Goal: Information Seeking & Learning: Check status

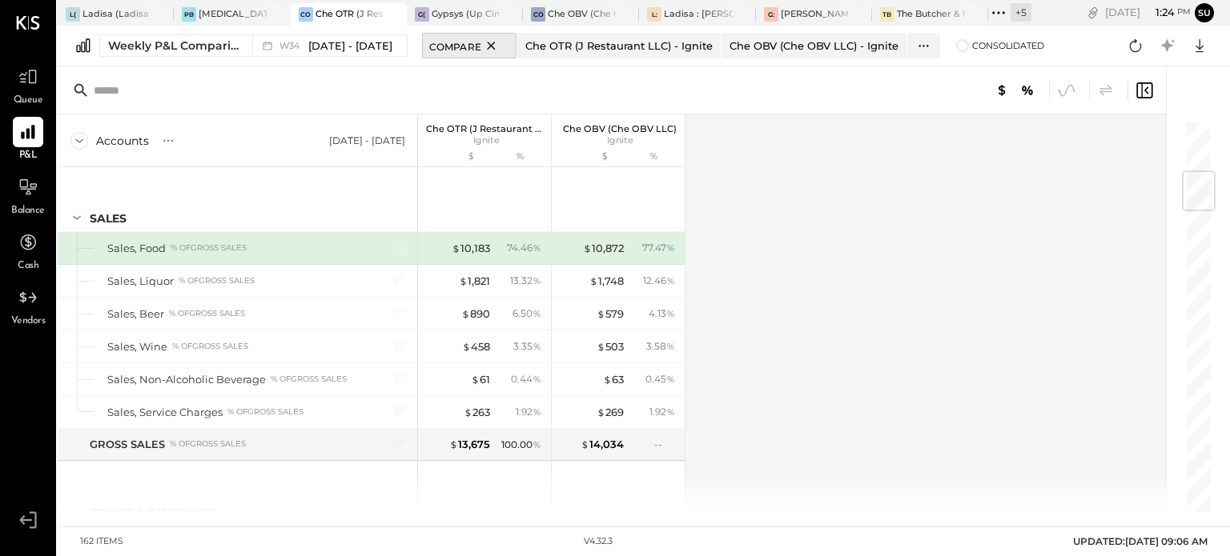
scroll to position [435, 0]
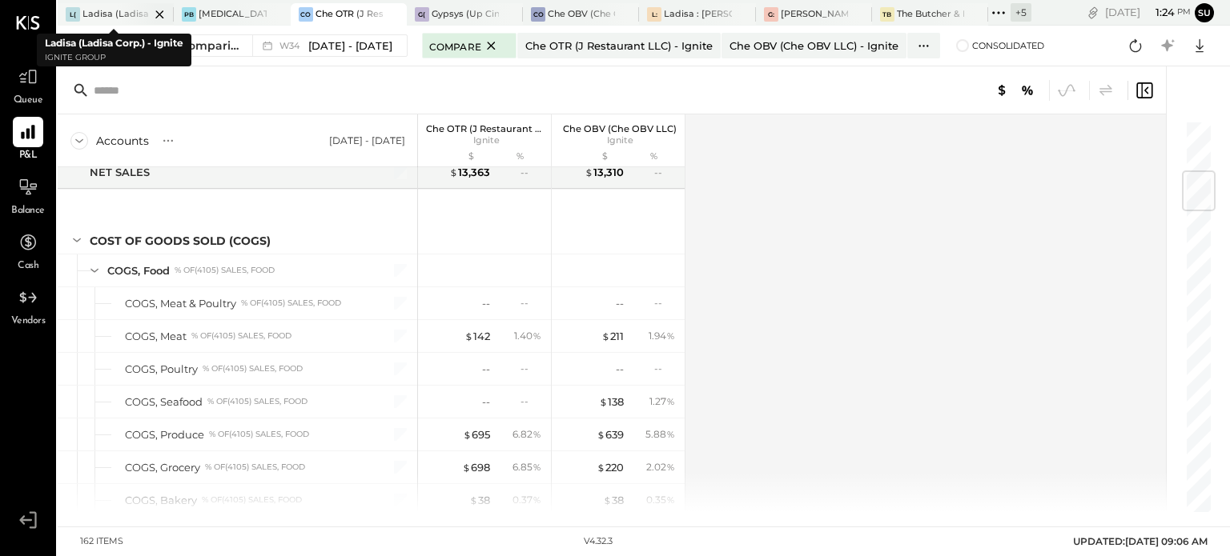
click at [117, 8] on div "Ladisa (Ladisa Corp.) - Ignite" at bounding box center [115, 14] width 67 height 13
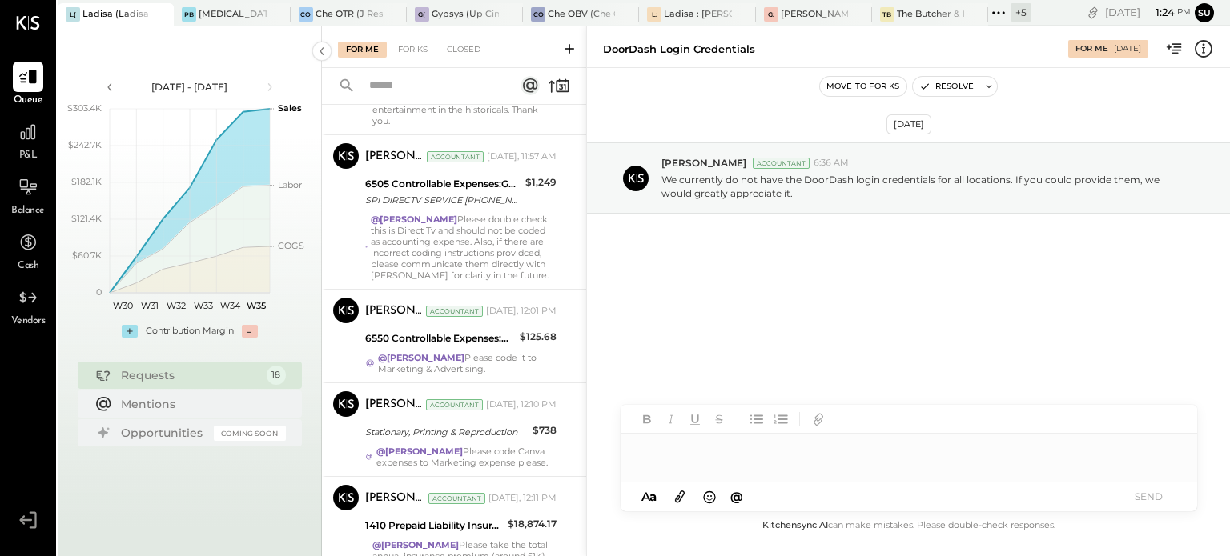
scroll to position [661, 0]
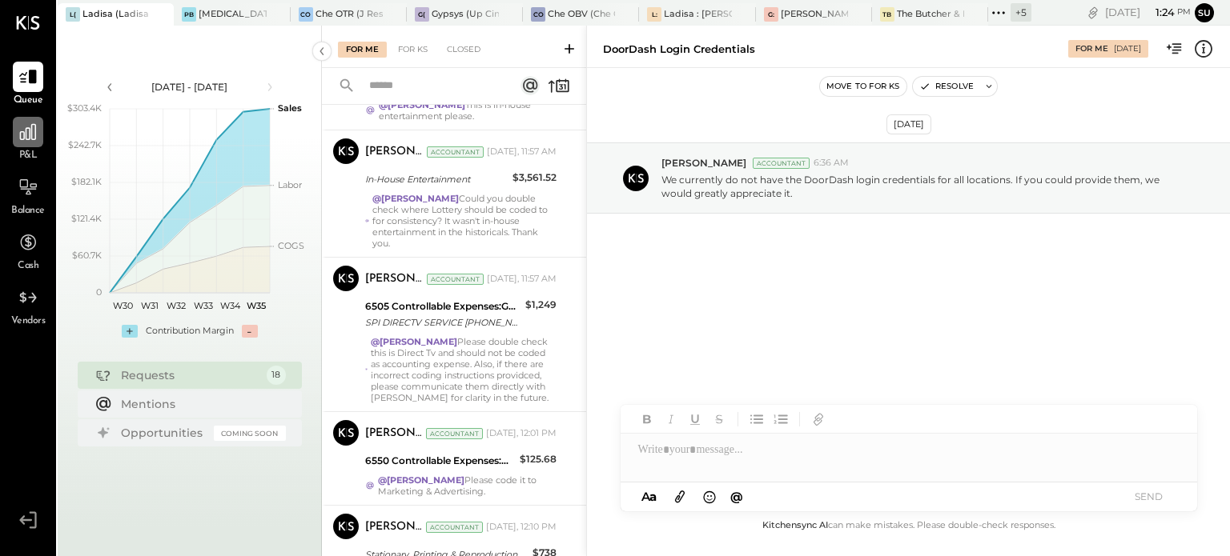
click at [28, 136] on icon at bounding box center [28, 132] width 21 height 21
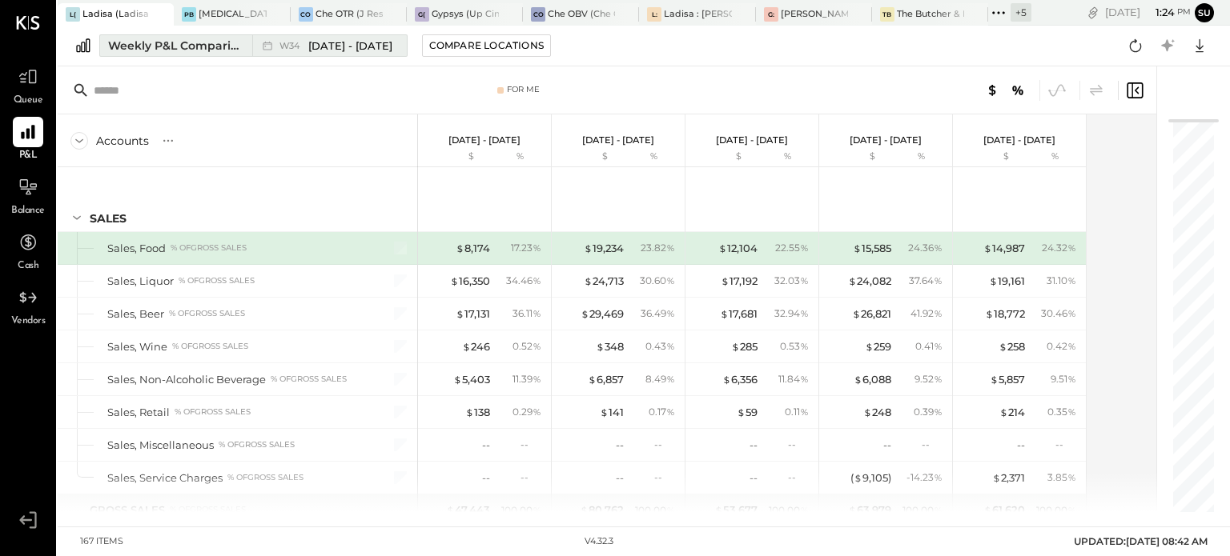
click at [256, 45] on div "W34 [DATE] - [DATE]" at bounding box center [325, 45] width 146 height 21
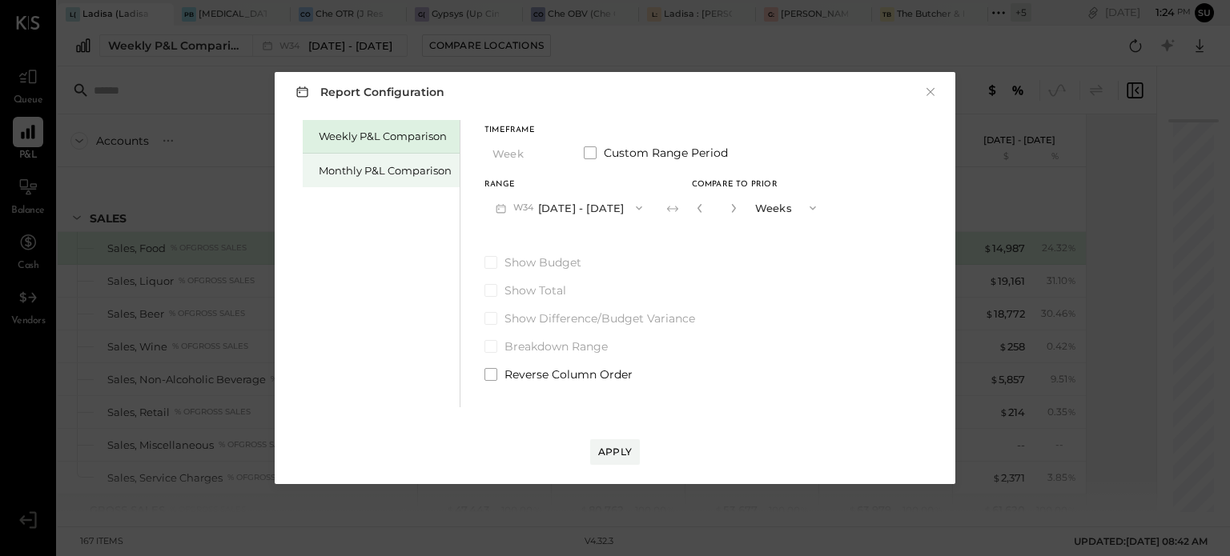
click at [391, 164] on div "Monthly P&L Comparison" at bounding box center [385, 170] width 133 height 15
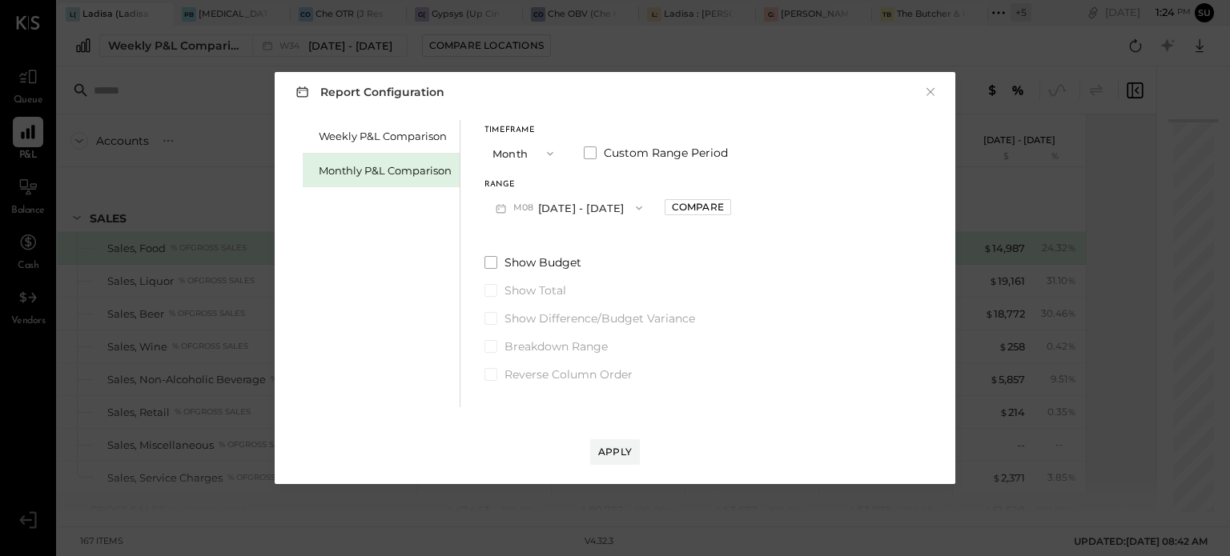
click at [636, 207] on icon "button" at bounding box center [638, 208] width 13 height 13
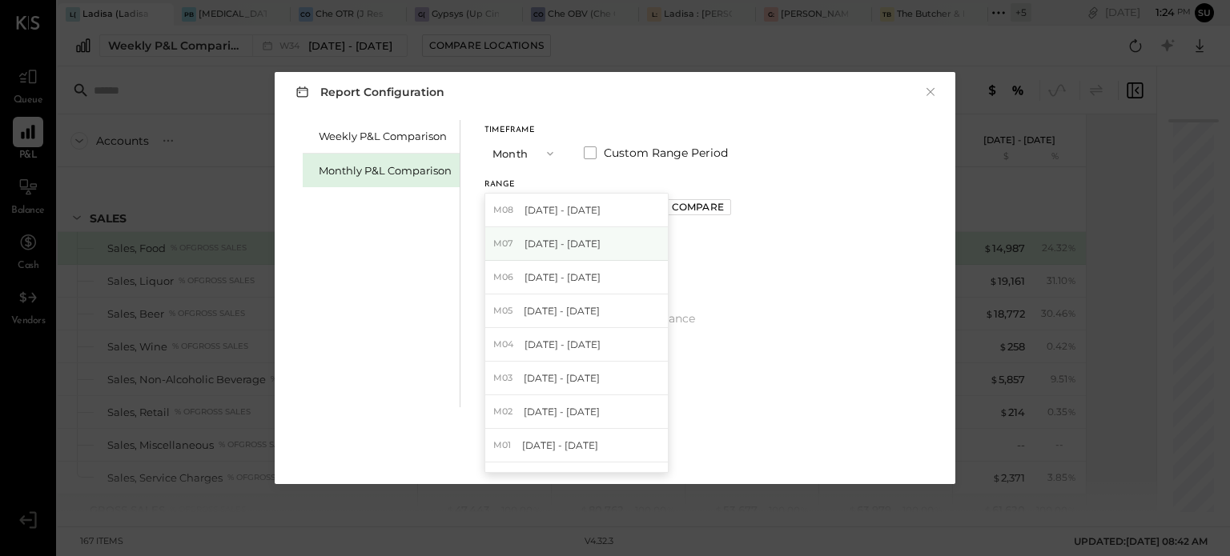
click at [573, 233] on div "M07 [DATE] - [DATE]" at bounding box center [576, 244] width 183 height 34
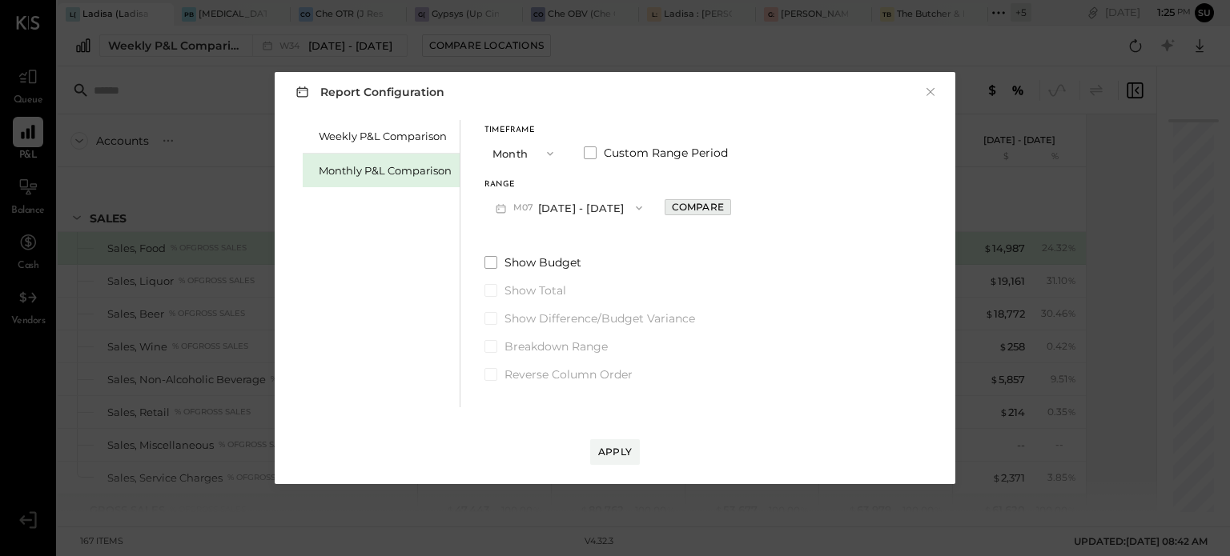
click at [683, 203] on div "Compare" at bounding box center [698, 207] width 52 height 14
click at [728, 211] on icon "button" at bounding box center [733, 208] width 10 height 10
type input "*"
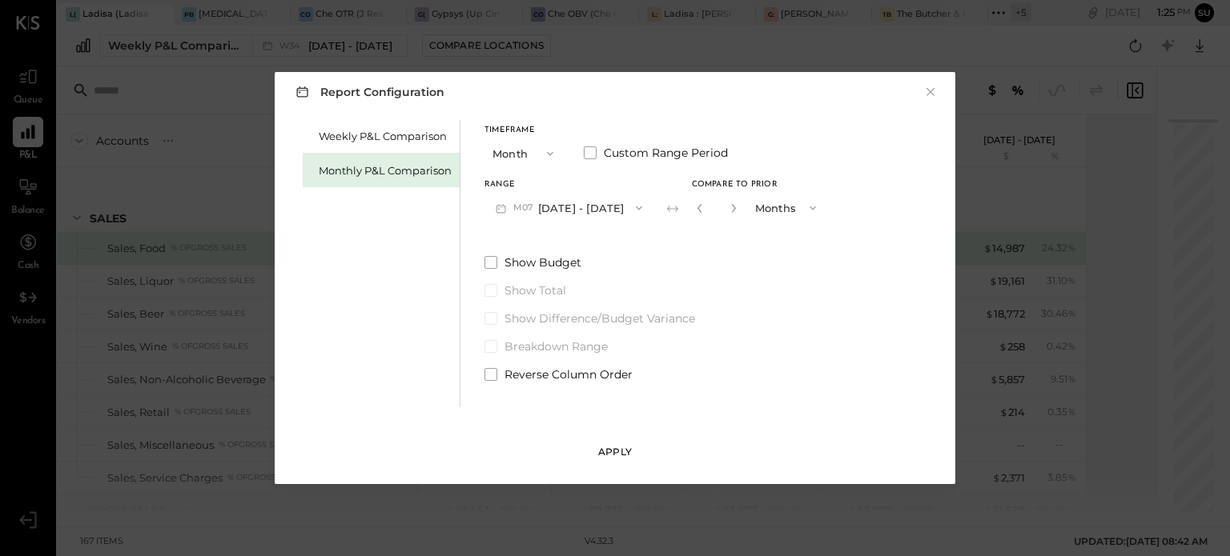
click at [606, 459] on div "Apply" at bounding box center [615, 452] width 34 height 14
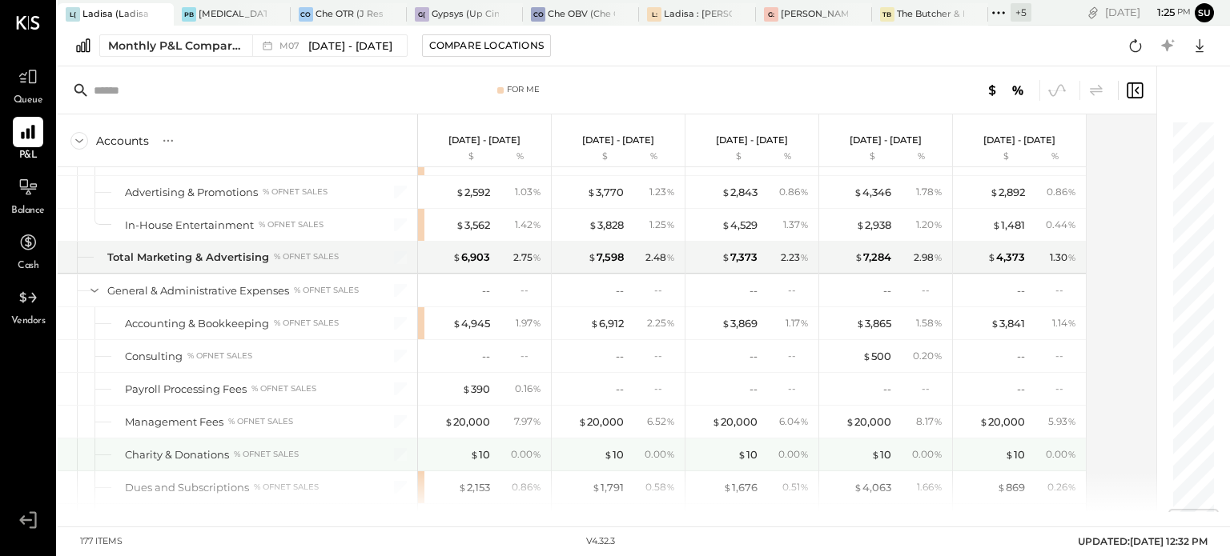
scroll to position [3269, 0]
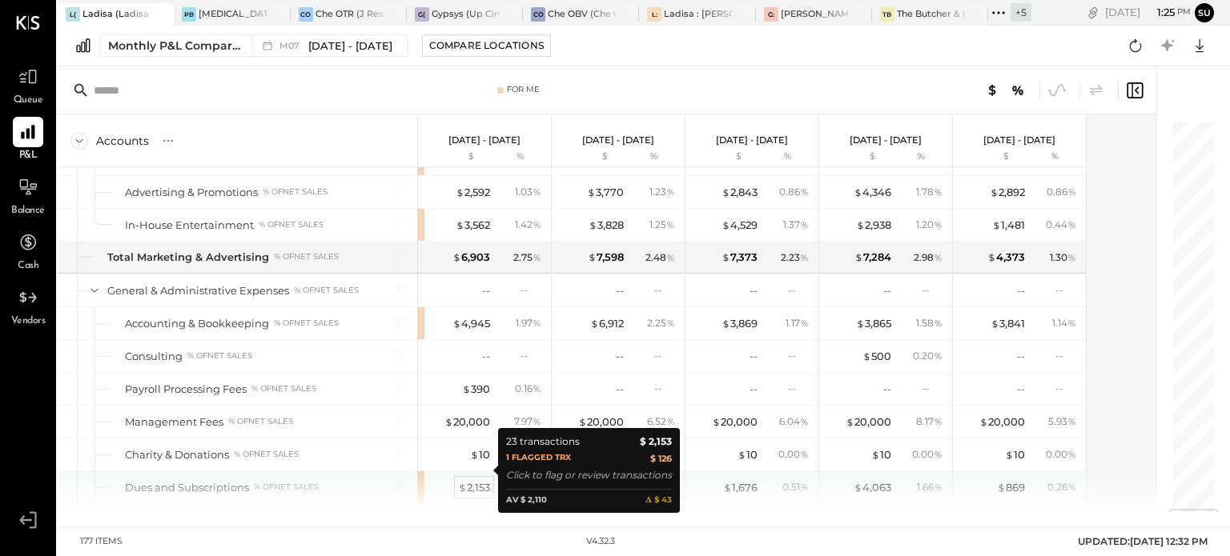
click at [481, 480] on div "$ 2,153" at bounding box center [474, 487] width 32 height 15
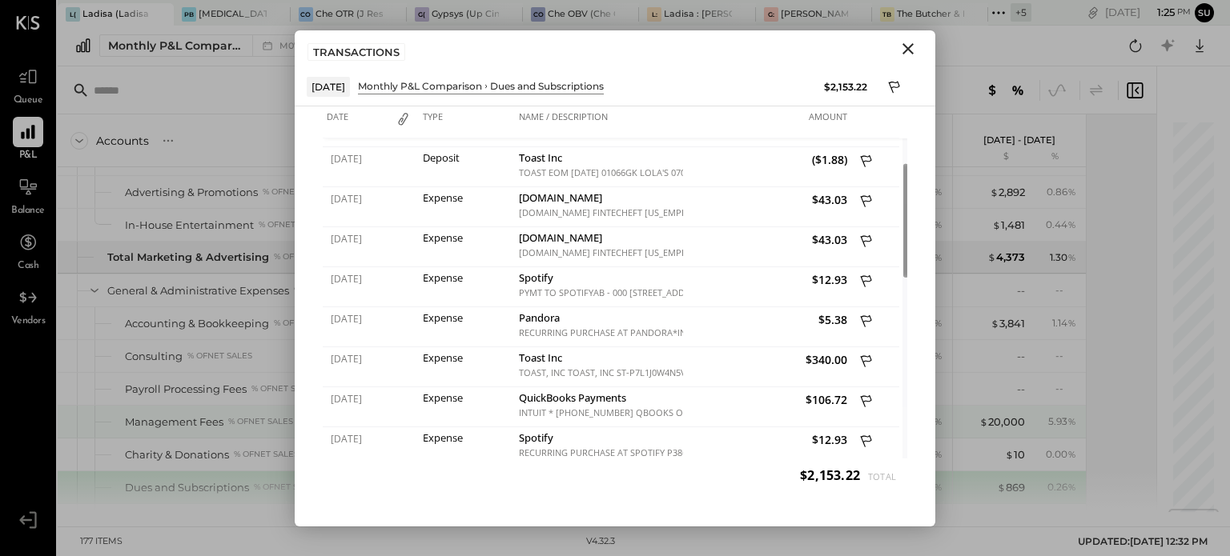
click at [226, 415] on div "Management Fees % of NET SALES" at bounding box center [244, 422] width 239 height 15
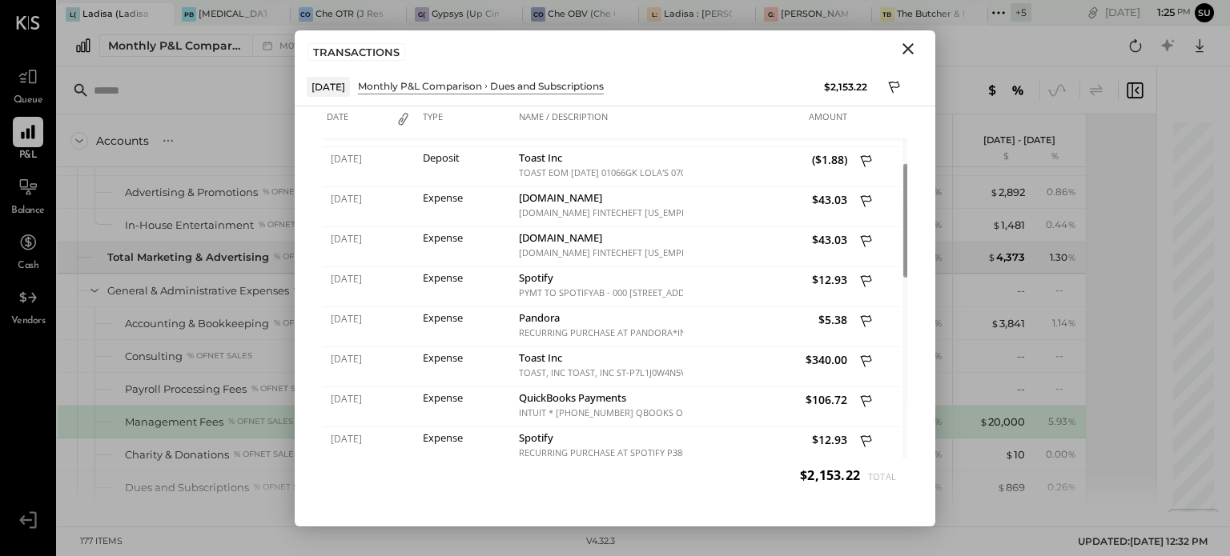
click at [909, 42] on icon "Close" at bounding box center [907, 48] width 19 height 19
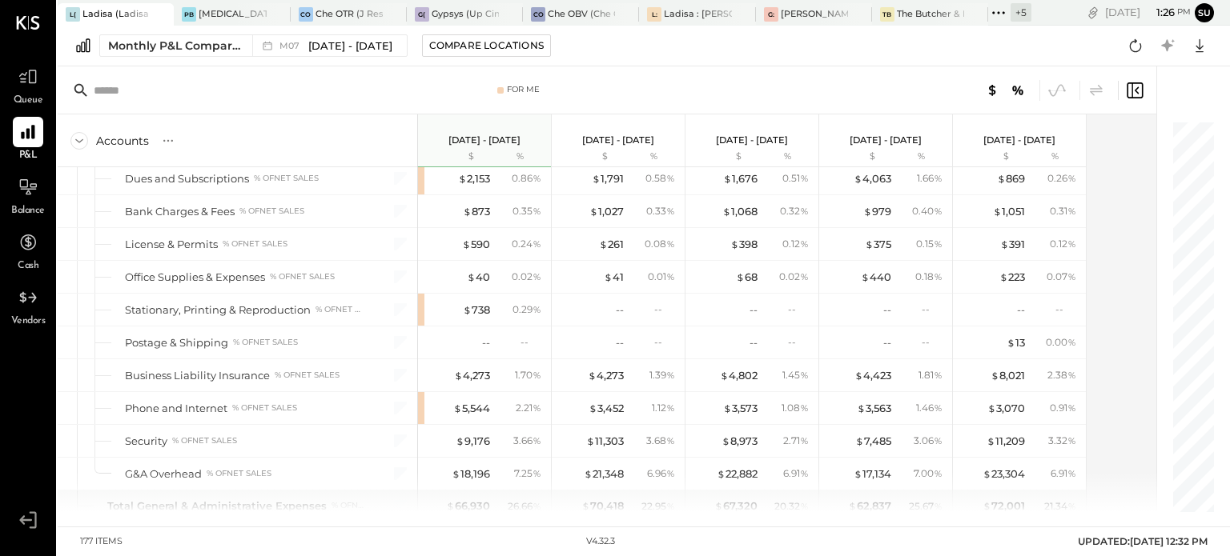
scroll to position [3711, 0]
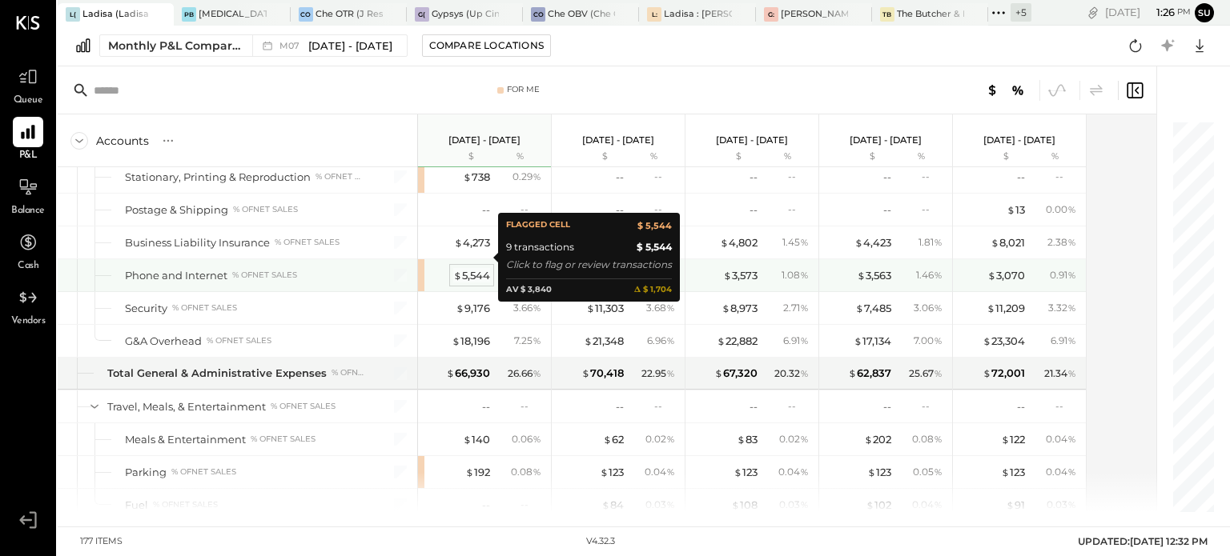
click at [471, 268] on div "$ 5,544" at bounding box center [471, 275] width 37 height 15
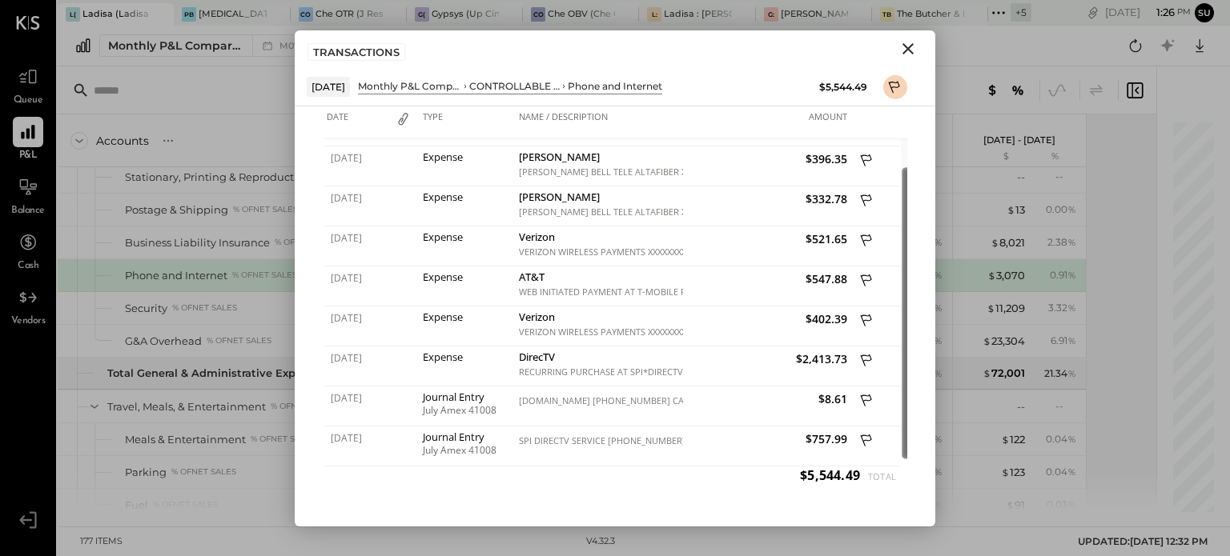
drag, startPoint x: 897, startPoint y: 278, endPoint x: 893, endPoint y: 310, distance: 32.2
click at [902, 310] on div at bounding box center [906, 312] width 8 height 291
click at [911, 43] on icon "Close" at bounding box center [907, 48] width 19 height 19
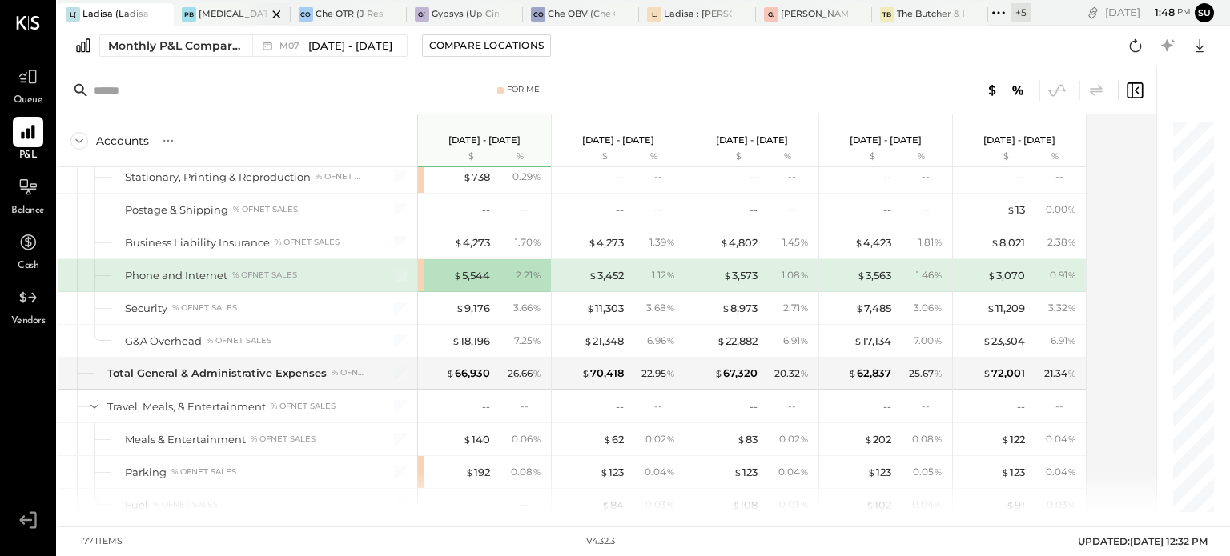
click at [224, 12] on div "[MEDICAL_DATA] (JSI LLC) - Ignite" at bounding box center [232, 14] width 67 height 13
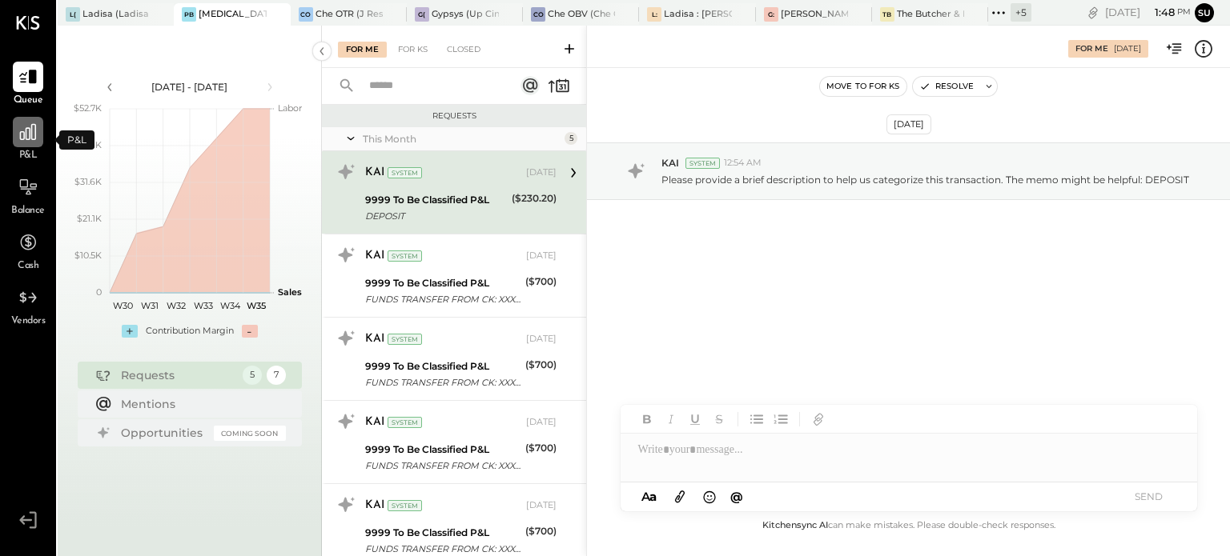
click at [26, 143] on div at bounding box center [28, 132] width 30 height 30
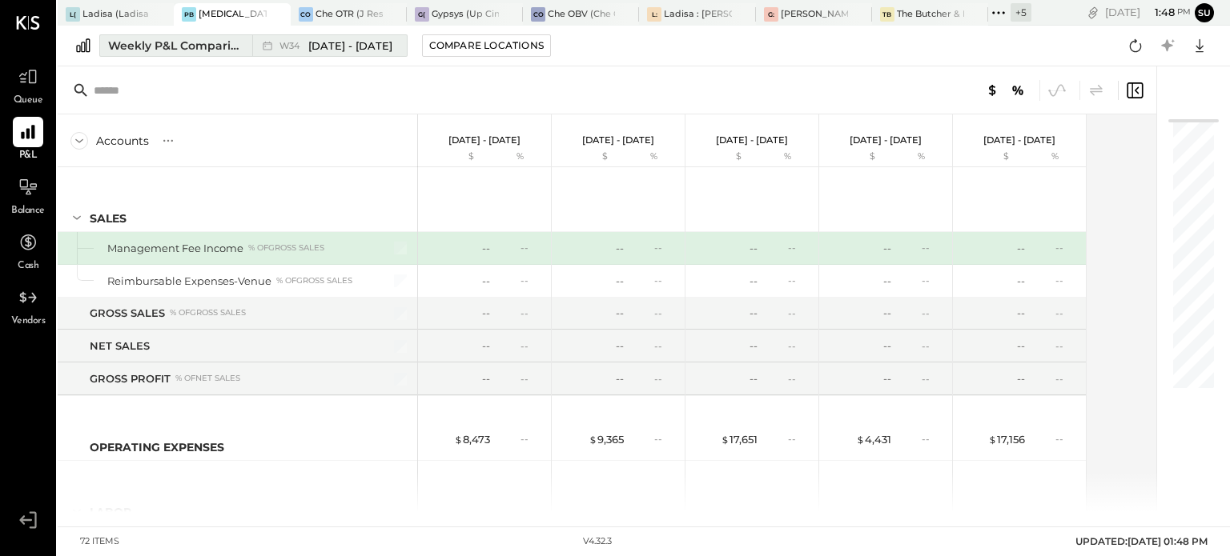
click at [188, 41] on div "Weekly P&L Comparison" at bounding box center [175, 46] width 134 height 16
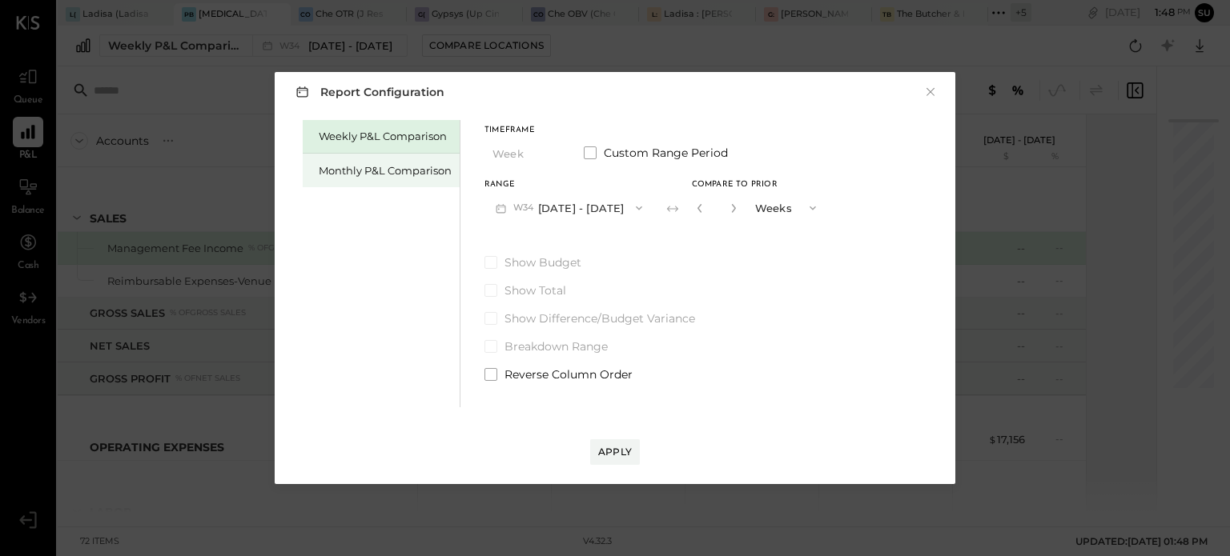
click at [397, 166] on div "Monthly P&L Comparison" at bounding box center [385, 170] width 133 height 15
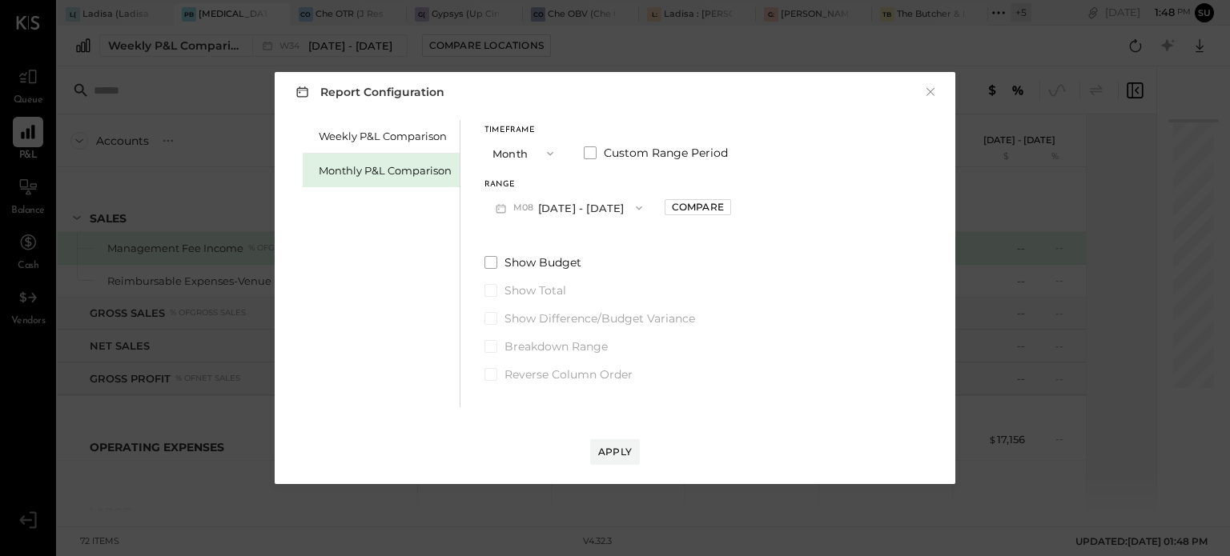
click at [632, 207] on icon "button" at bounding box center [638, 208] width 13 height 13
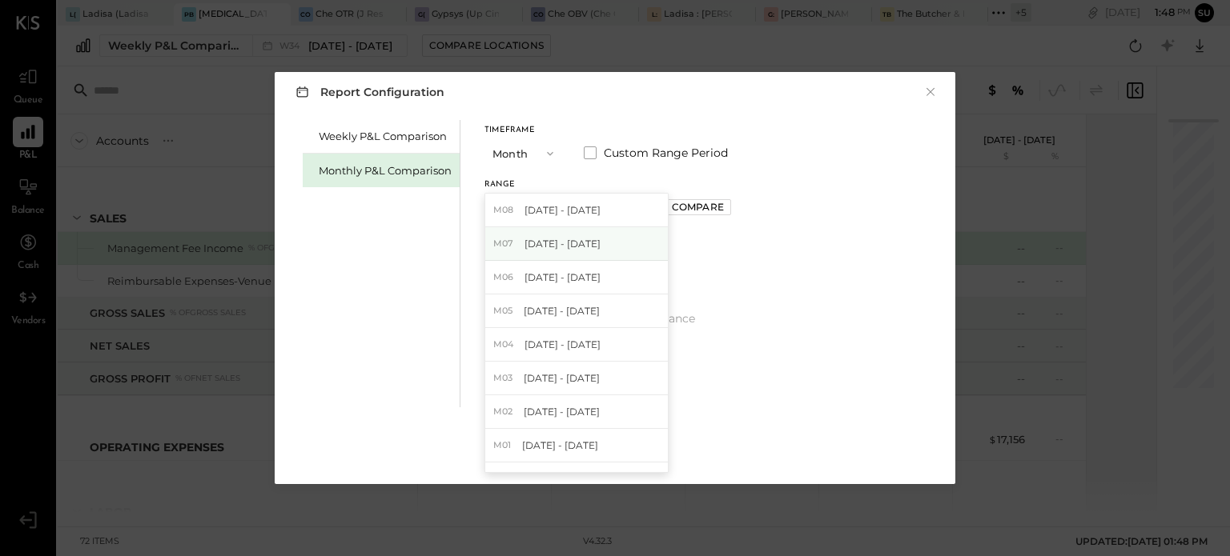
click at [580, 250] on span "[DATE] - [DATE]" at bounding box center [562, 244] width 76 height 14
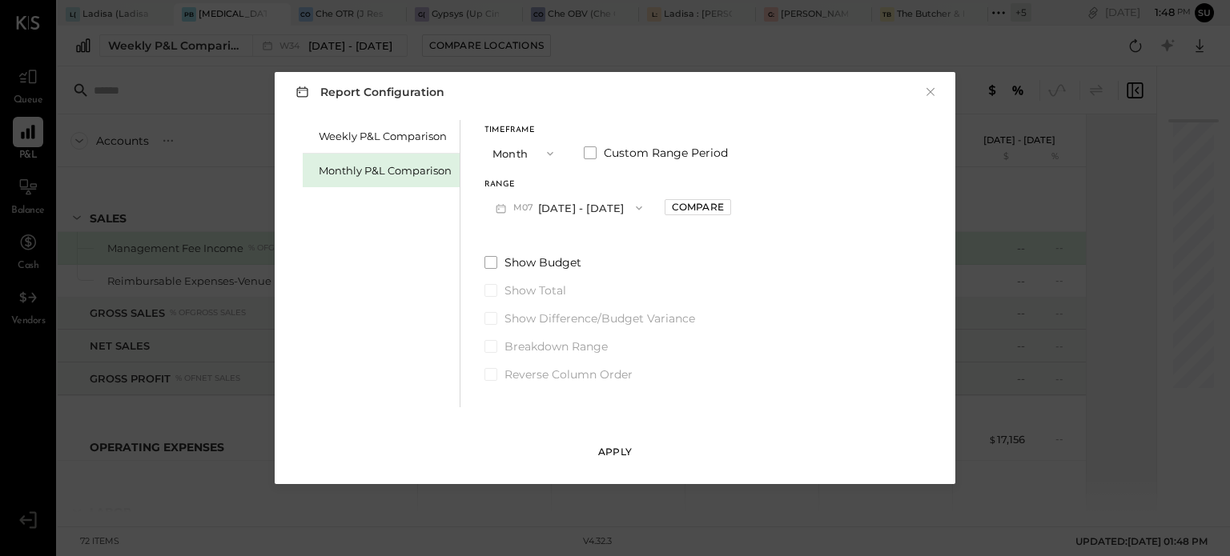
click at [616, 443] on button "Apply" at bounding box center [615, 452] width 50 height 26
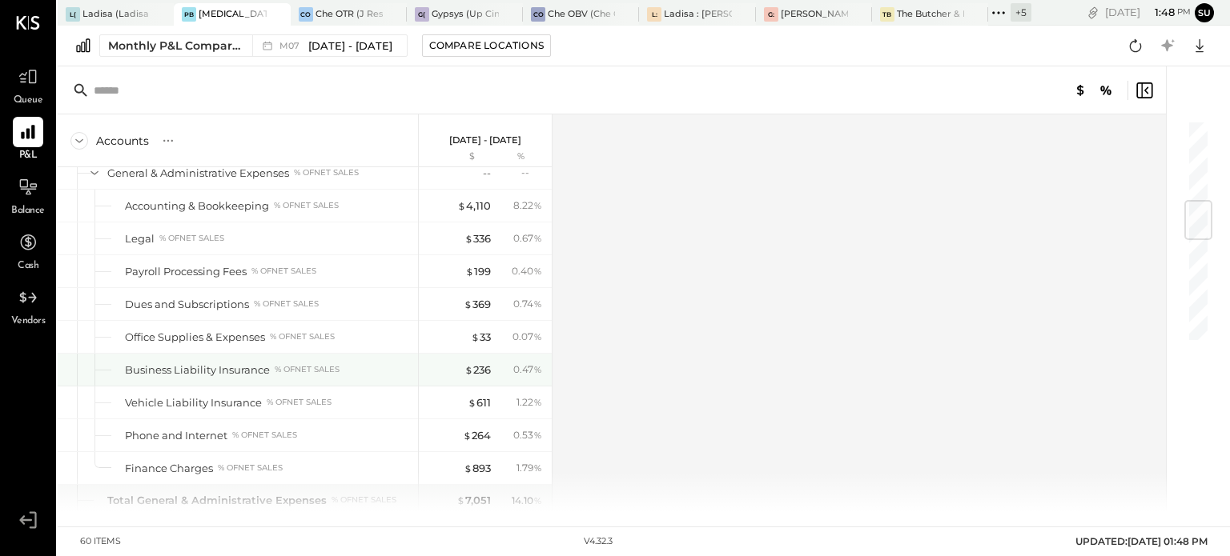
scroll to position [765, 0]
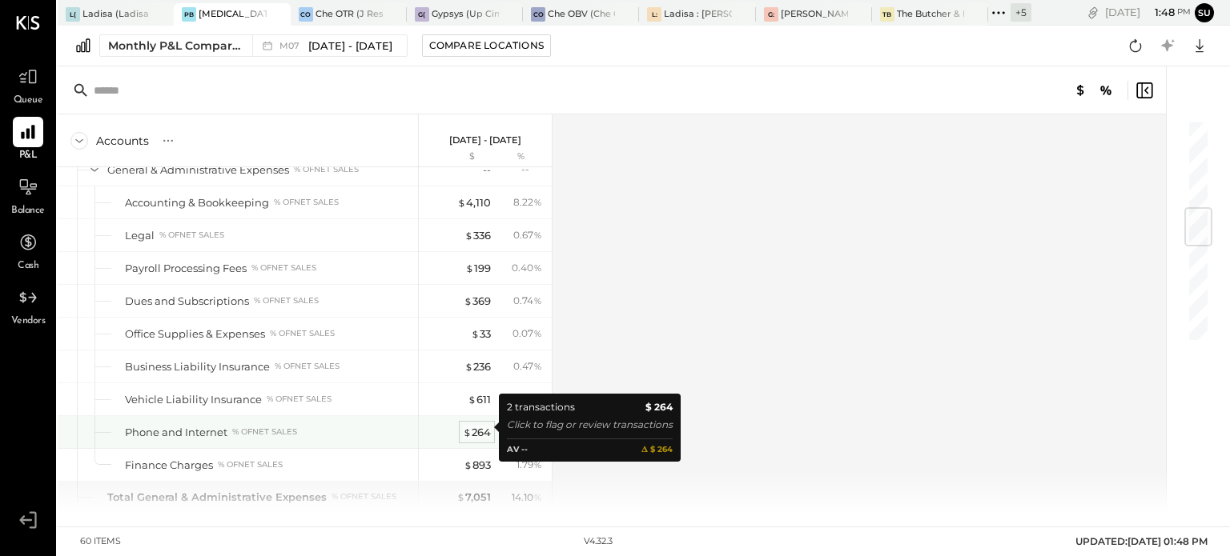
click at [473, 431] on div "$ 264" at bounding box center [477, 432] width 28 height 15
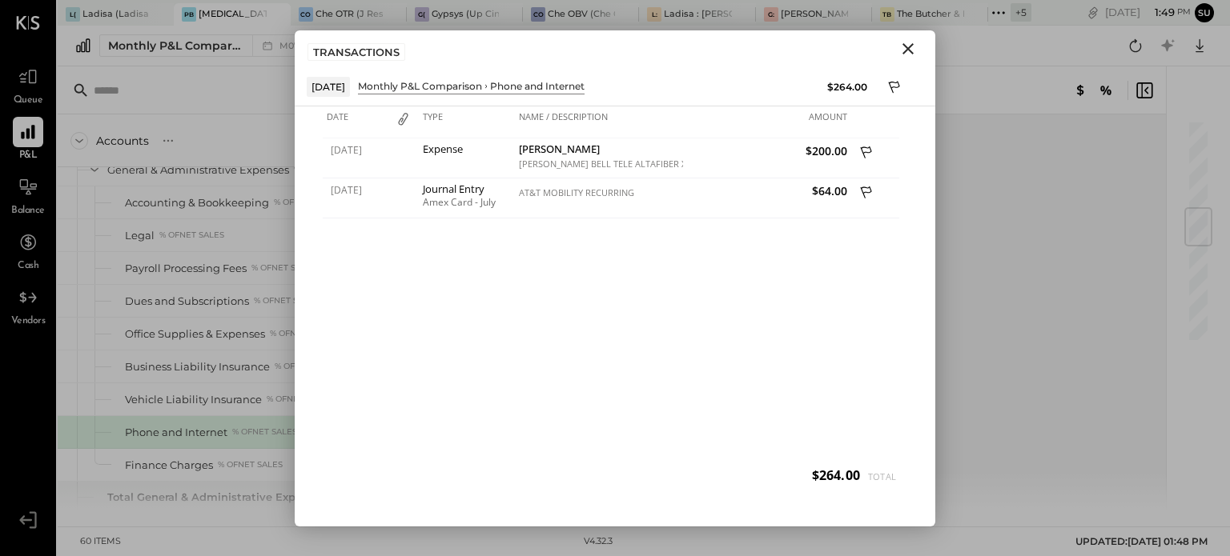
click at [905, 47] on icon "Close" at bounding box center [907, 48] width 19 height 19
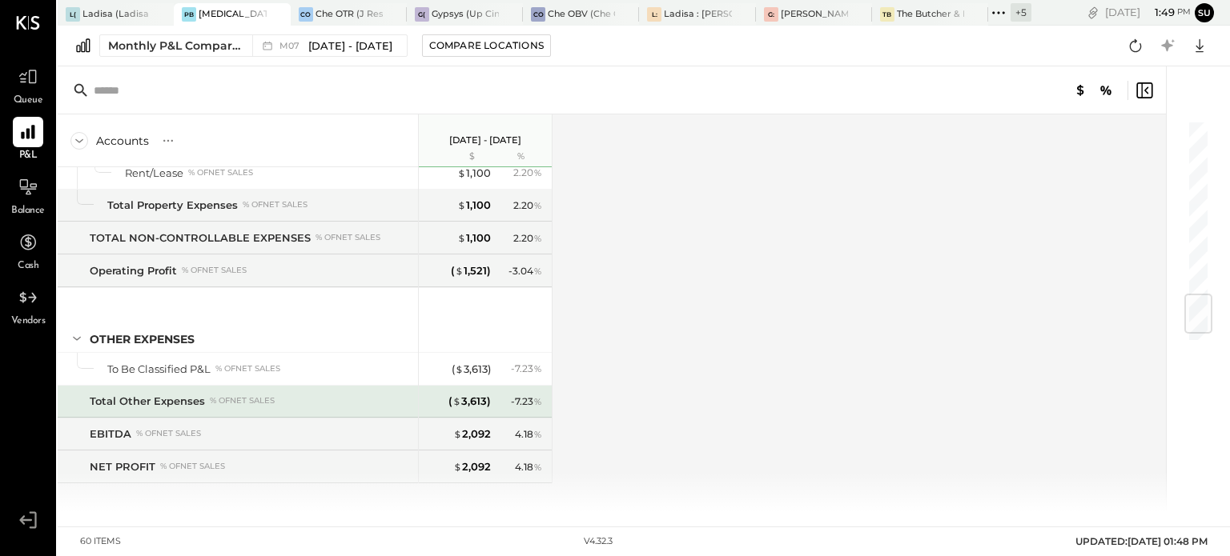
scroll to position [1585, 0]
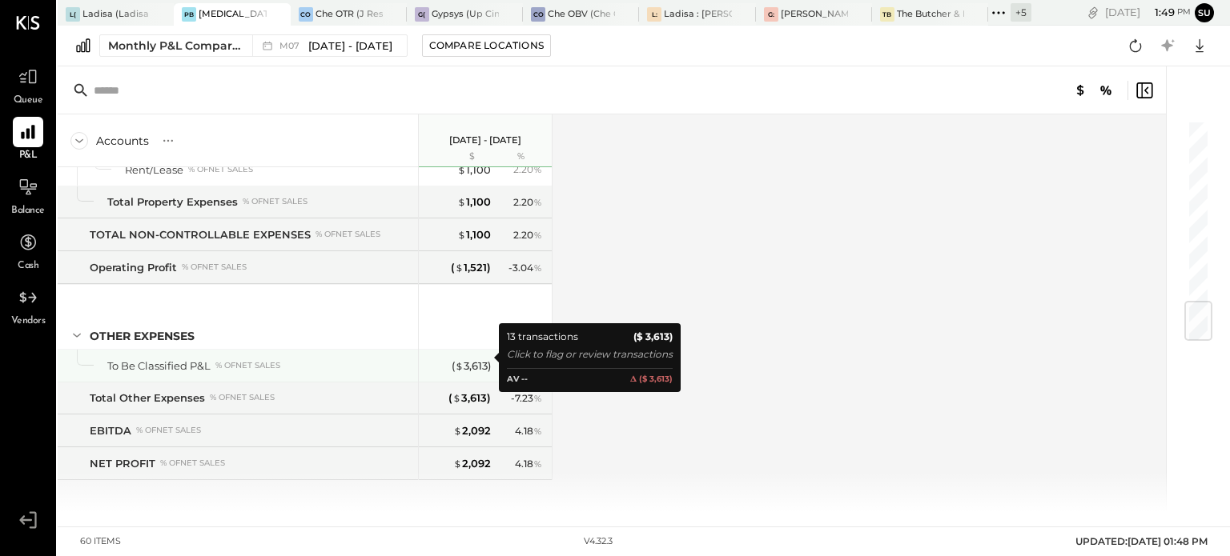
click at [441, 359] on div "( $ 3,613 )" at bounding box center [459, 366] width 64 height 15
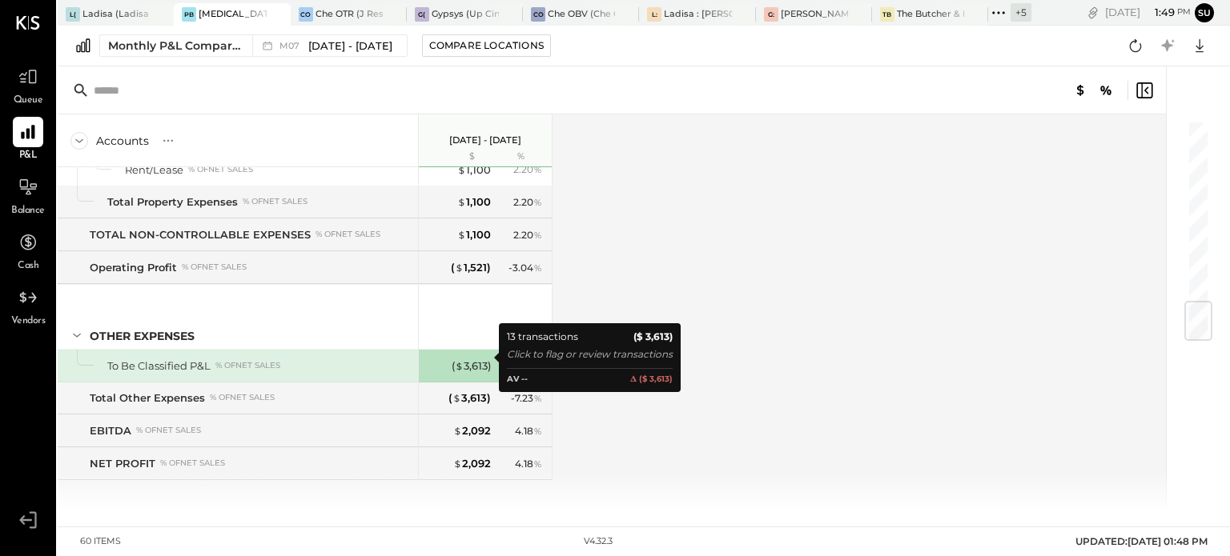
click at [441, 359] on div "( $ 3,613 )" at bounding box center [459, 366] width 64 height 15
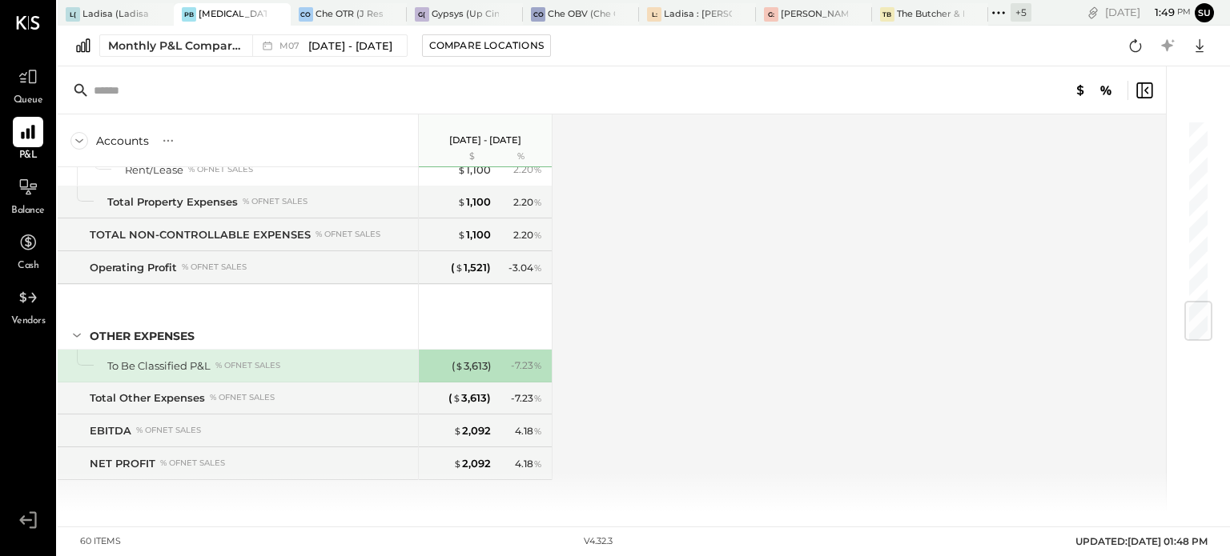
click at [288, 359] on div "To Be Classified P&L % of NET SALES" at bounding box center [259, 366] width 304 height 15
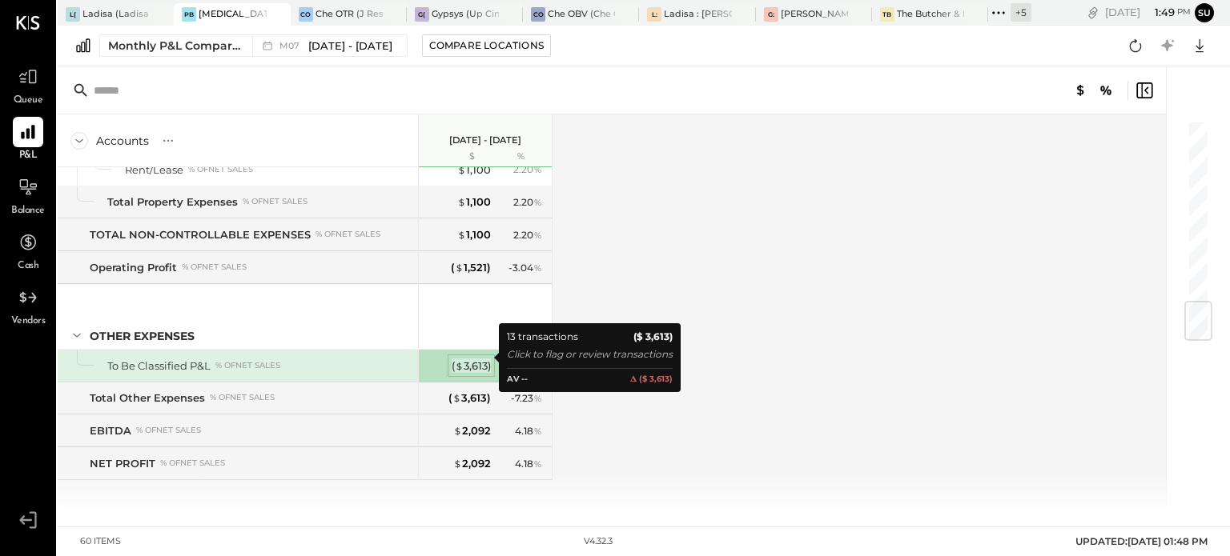
click at [484, 359] on div "( $ 3,613 )" at bounding box center [470, 366] width 39 height 15
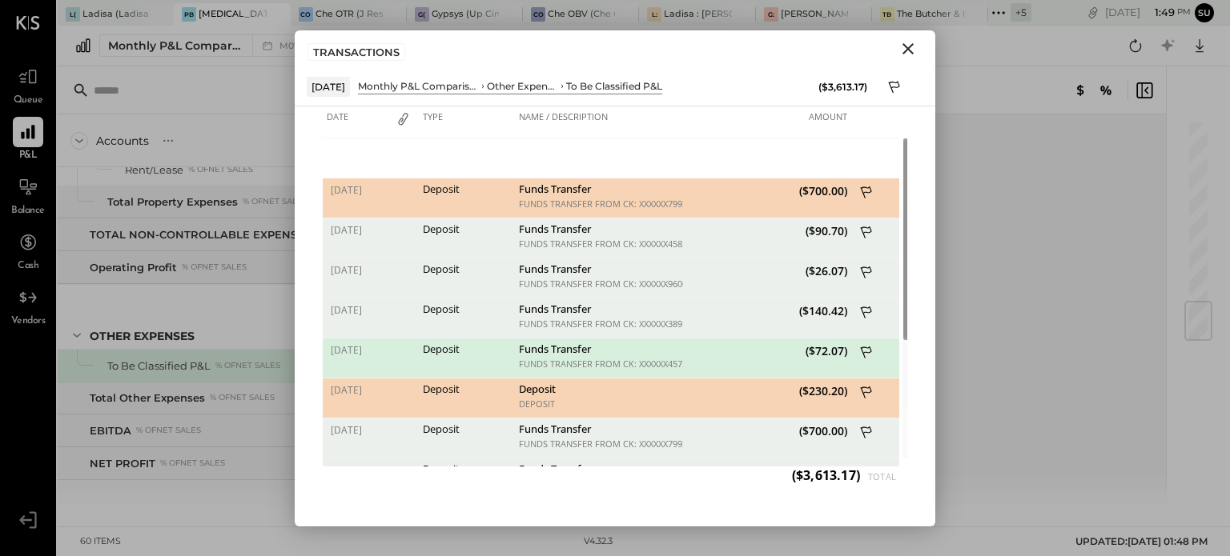
click at [911, 50] on icon "Close" at bounding box center [907, 48] width 11 height 11
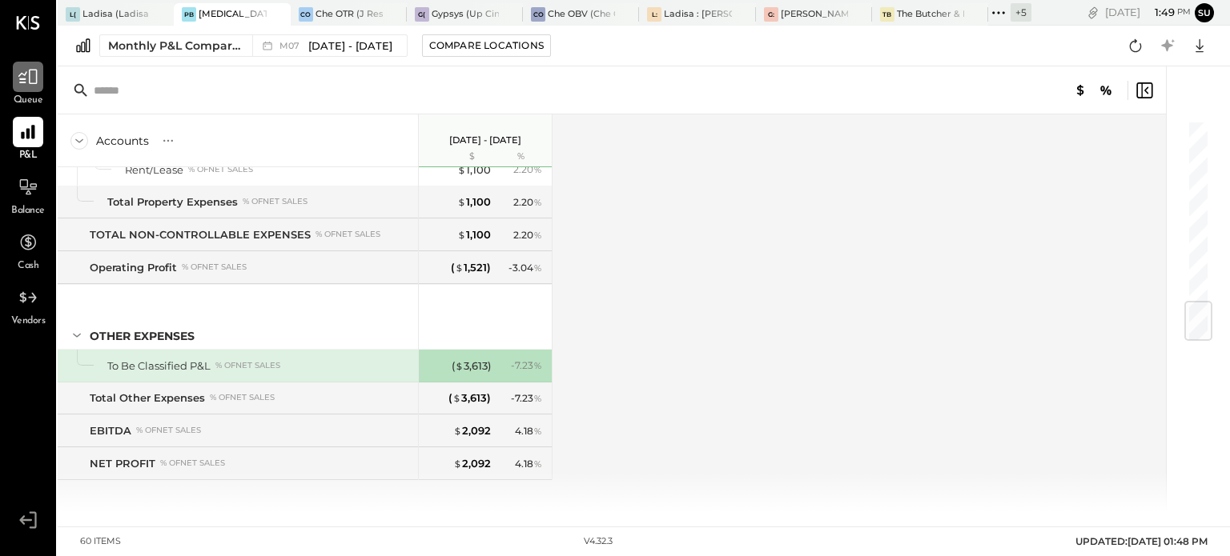
click at [30, 82] on icon at bounding box center [27, 77] width 19 height 15
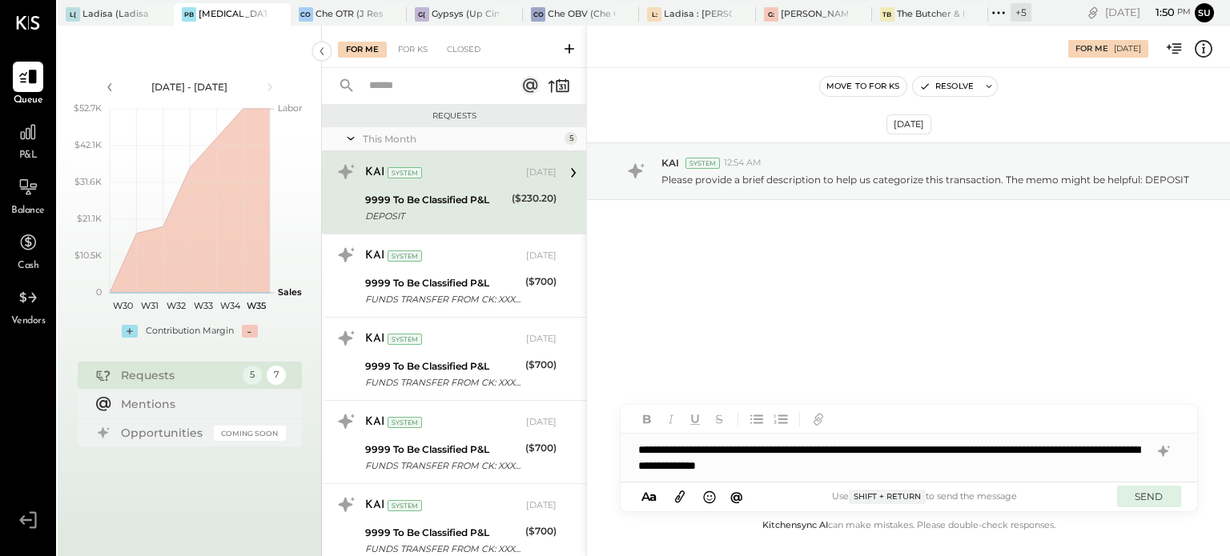
click at [1147, 497] on button "SEND" at bounding box center [1149, 497] width 64 height 22
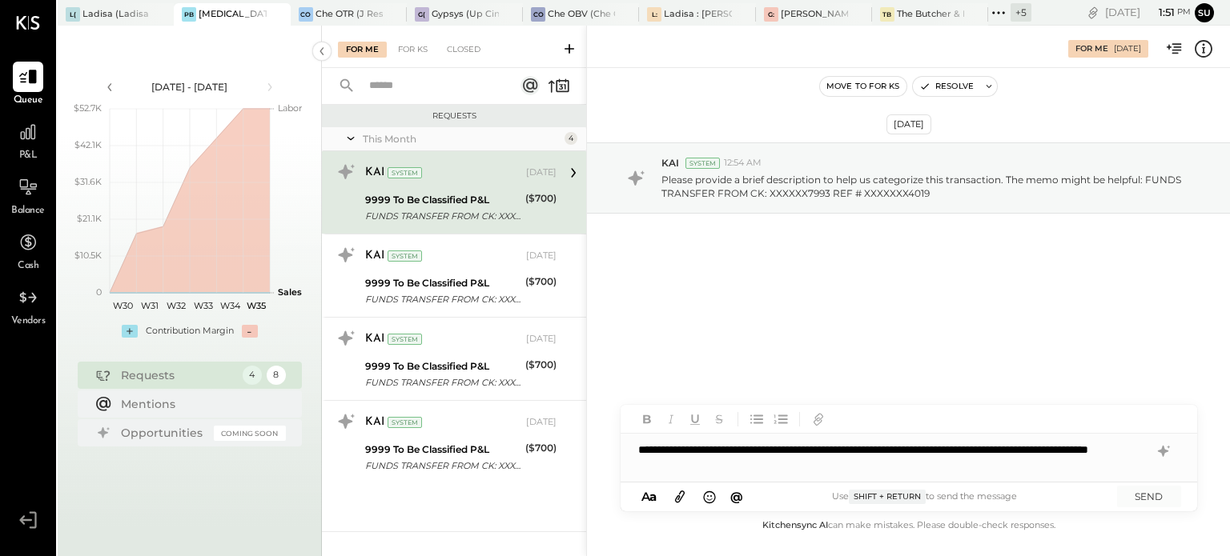
drag, startPoint x: 637, startPoint y: 451, endPoint x: 747, endPoint y: 453, distance: 109.7
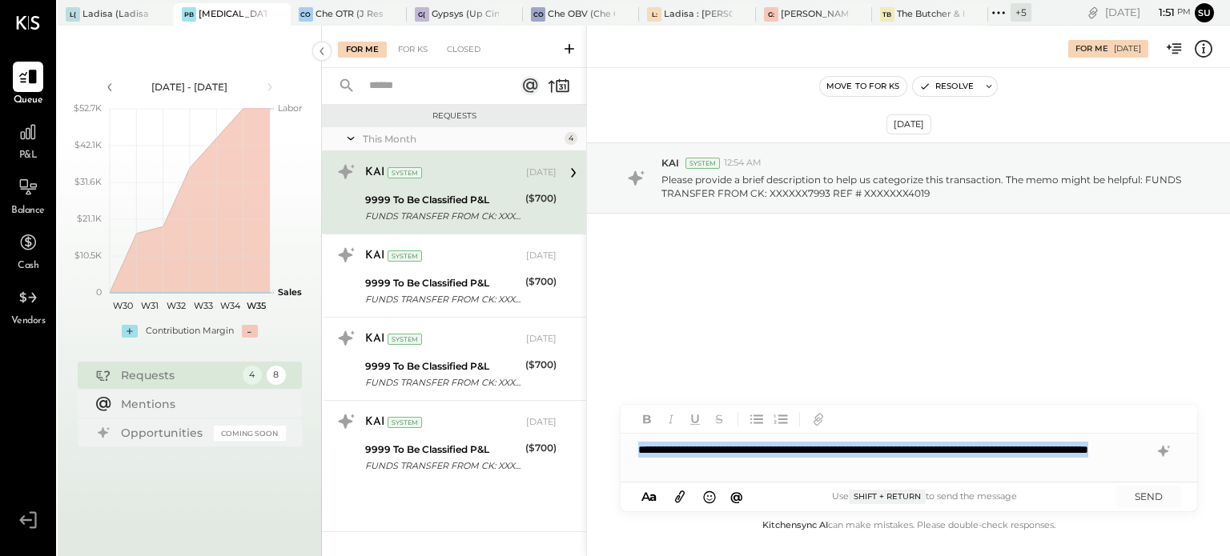
drag, startPoint x: 747, startPoint y: 453, endPoint x: 772, endPoint y: 476, distance: 34.0
click at [772, 476] on div "**********" at bounding box center [908, 458] width 576 height 48
copy div "**********"
click at [1140, 500] on button "SEND" at bounding box center [1149, 497] width 64 height 22
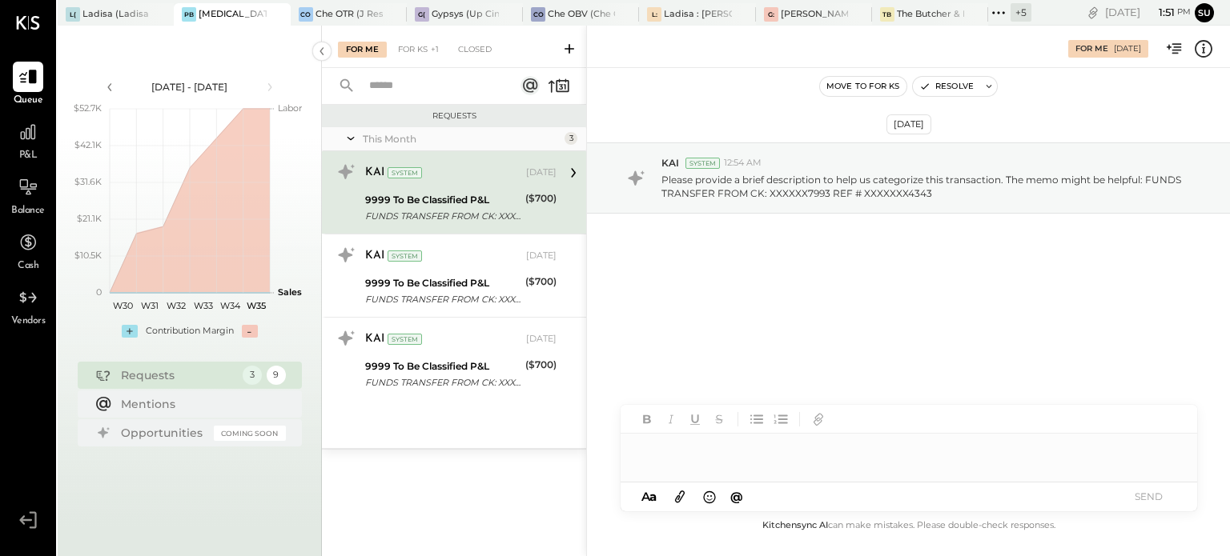
click at [663, 455] on div at bounding box center [908, 458] width 576 height 48
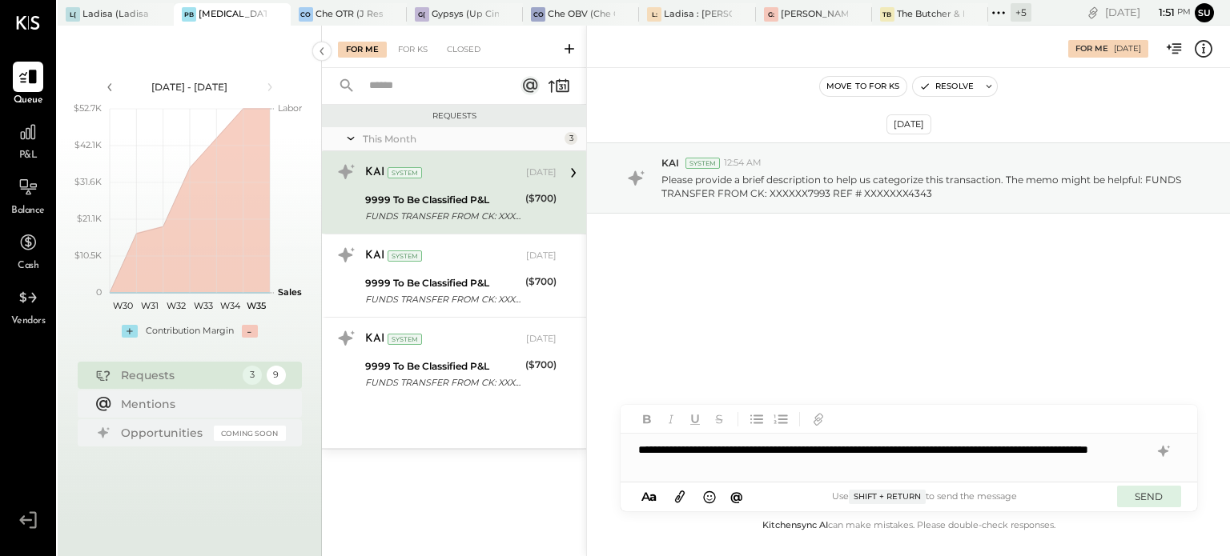
click at [1134, 498] on button "SEND" at bounding box center [1149, 497] width 64 height 22
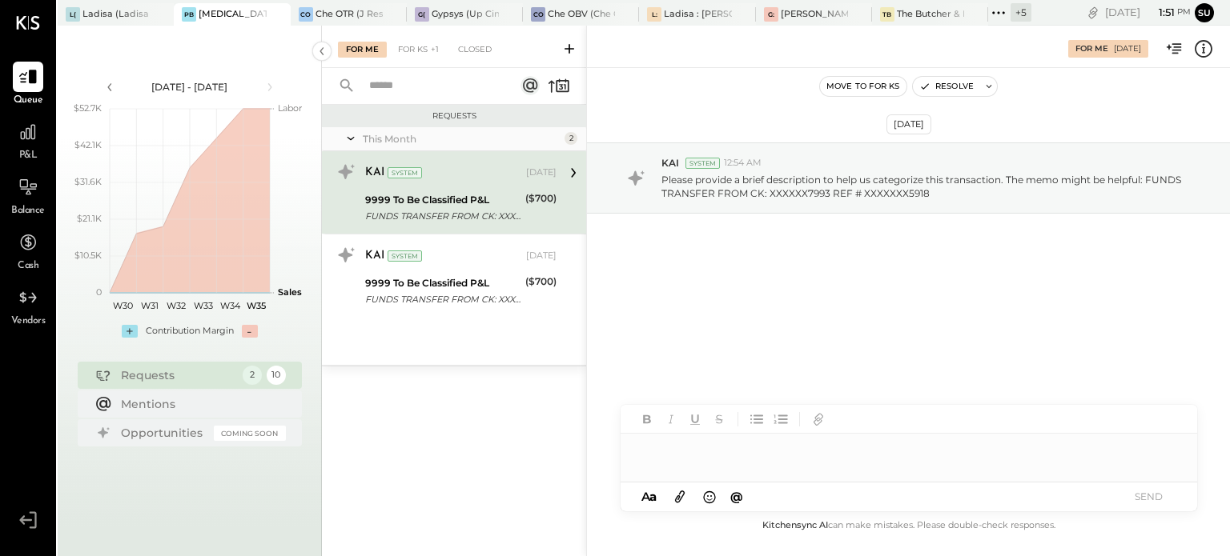
click at [692, 446] on div at bounding box center [908, 458] width 576 height 48
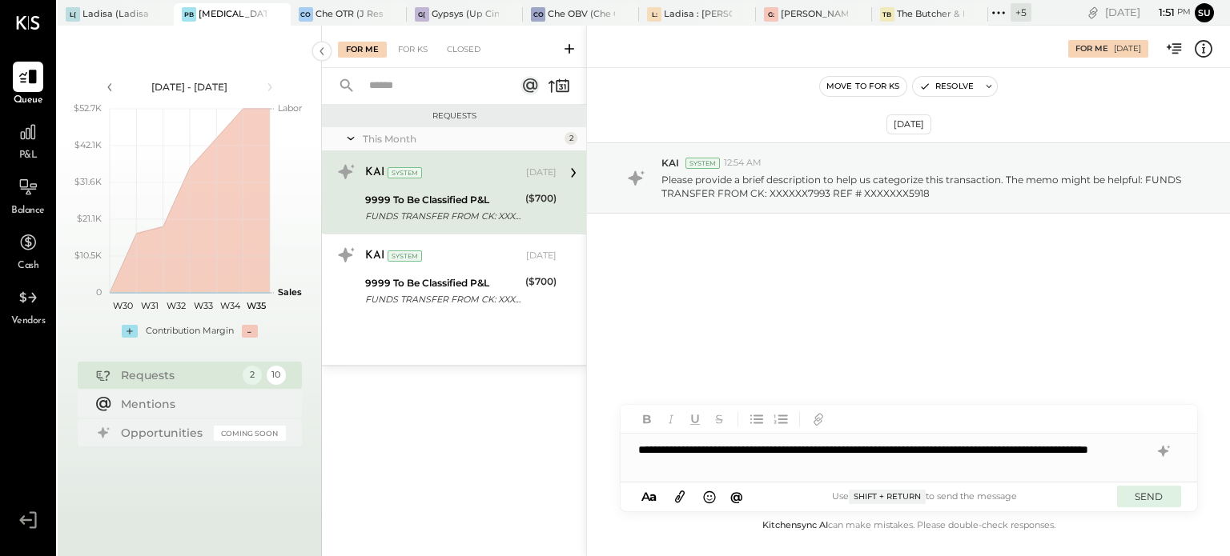
click at [1142, 495] on button "SEND" at bounding box center [1149, 497] width 64 height 22
click at [1156, 492] on button "SEND" at bounding box center [1149, 497] width 64 height 22
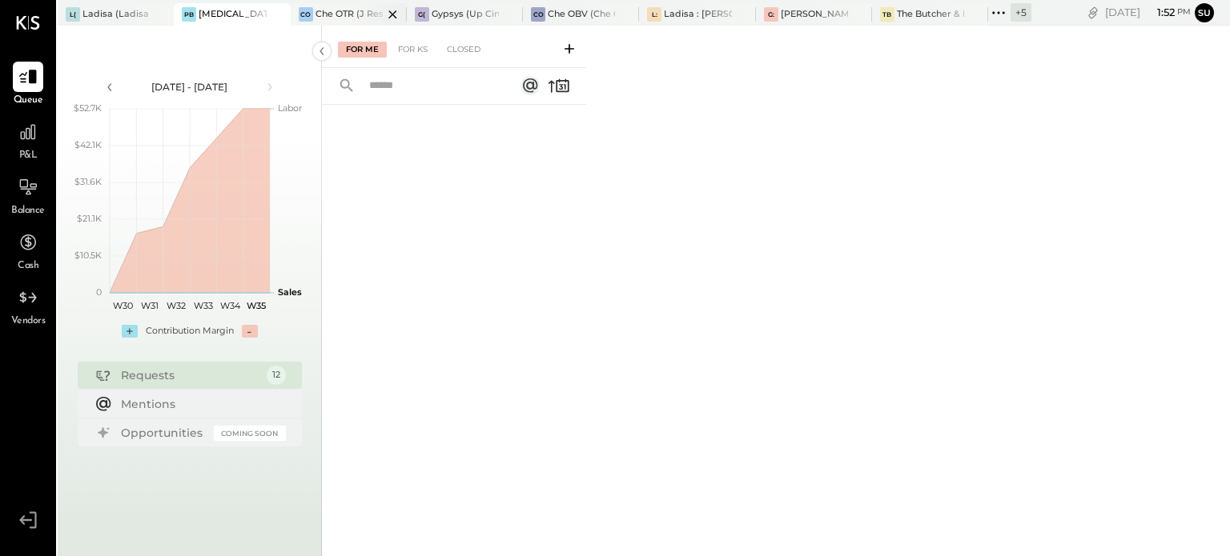
click at [345, 9] on div "Che OTR (J Restaurant LLC) - Ignite" at bounding box center [348, 14] width 67 height 13
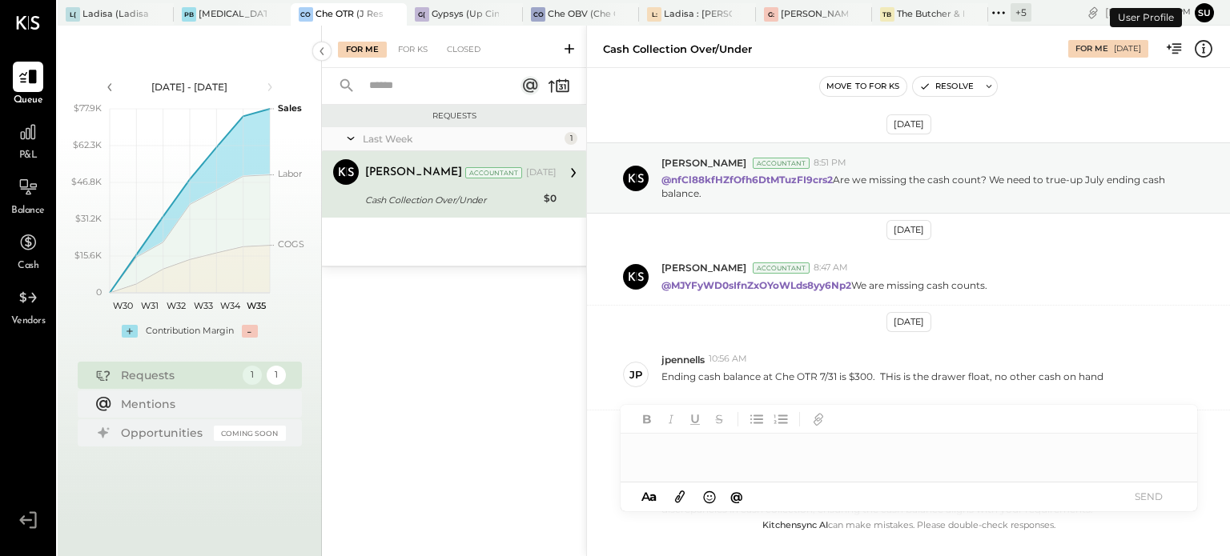
scroll to position [116, 0]
